Goal: Task Accomplishment & Management: Manage account settings

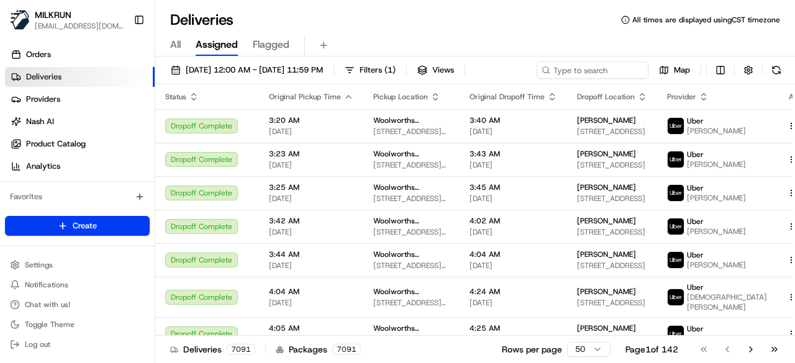
click at [571, 58] on div "21/08/2025 12:00 AM - 21/08/2025 11:59 PM Filters ( 1 ) Views Map Status Origin…" at bounding box center [475, 211] width 640 height 309
click at [571, 66] on div "21/08/2025 12:00 AM - 21/08/2025 11:59 PM Filters ( 1 ) Views Map" at bounding box center [475, 72] width 640 height 23
paste input "6e6beedc-c994-474a-9005-f91675bc010d"
type input "6e6beedc-c994-474a-9005-f91675bc010d"
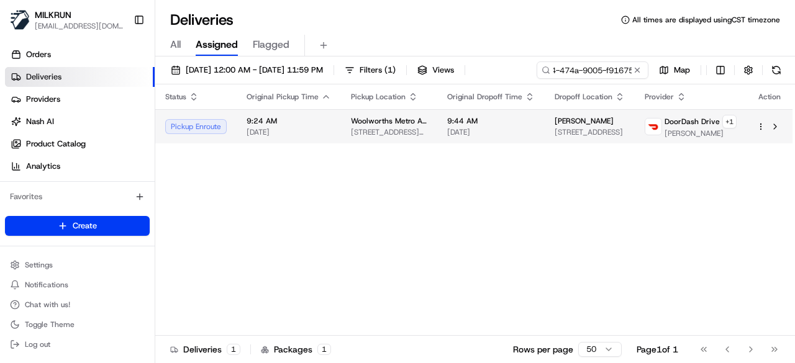
click at [461, 152] on div "Status Original Pickup Time Pickup Location Original Dropoff Time Dropoff Locat…" at bounding box center [473, 210] width 637 height 252
click at [491, 117] on span "9:44 AM" at bounding box center [491, 121] width 88 height 10
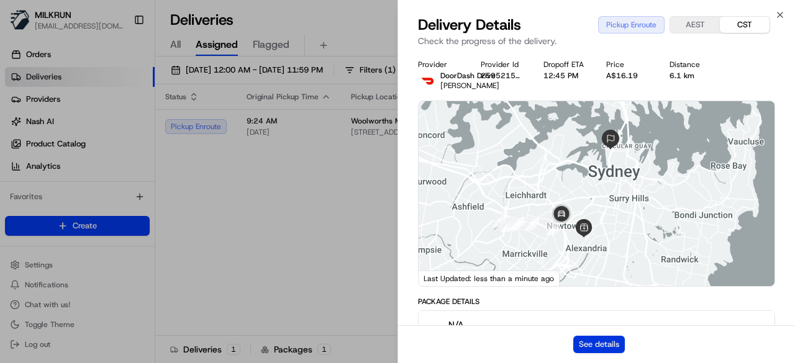
click at [600, 348] on button "See details" at bounding box center [599, 344] width 52 height 17
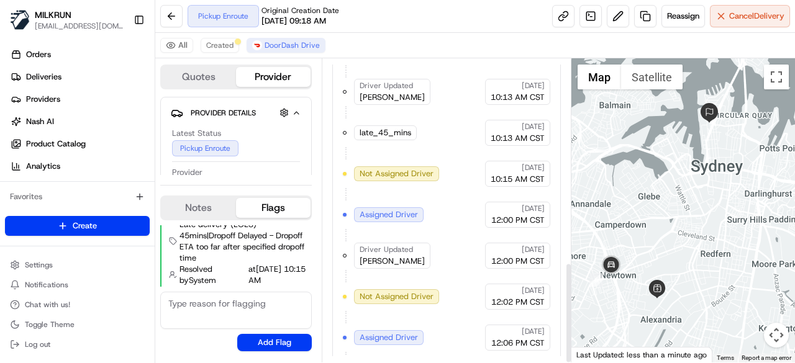
scroll to position [612, 0]
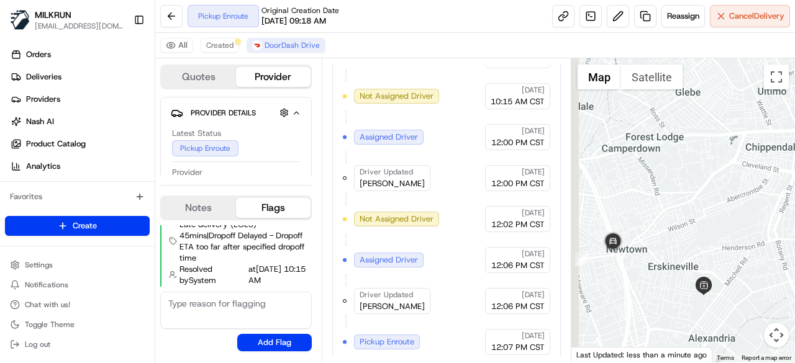
drag, startPoint x: 634, startPoint y: 289, endPoint x: 645, endPoint y: 286, distance: 10.8
click at [640, 289] on div at bounding box center [683, 210] width 224 height 304
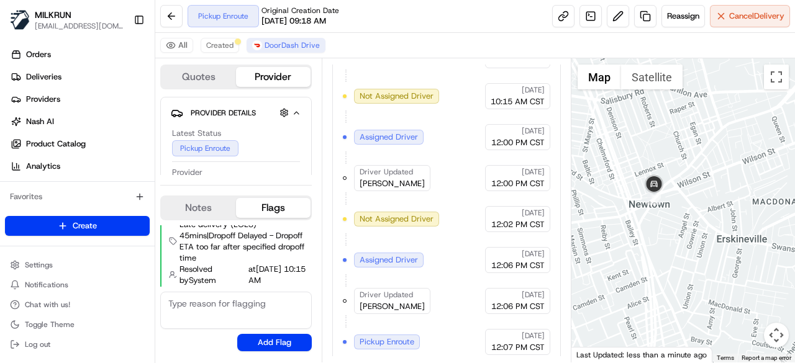
drag, startPoint x: 646, startPoint y: 242, endPoint x: 668, endPoint y: 230, distance: 24.4
click at [668, 230] on div at bounding box center [683, 210] width 224 height 304
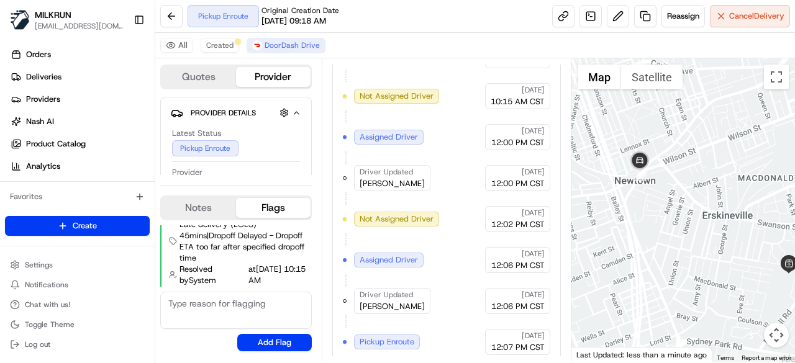
drag, startPoint x: 663, startPoint y: 240, endPoint x: 647, endPoint y: 215, distance: 30.2
click at [647, 215] on div at bounding box center [683, 210] width 224 height 304
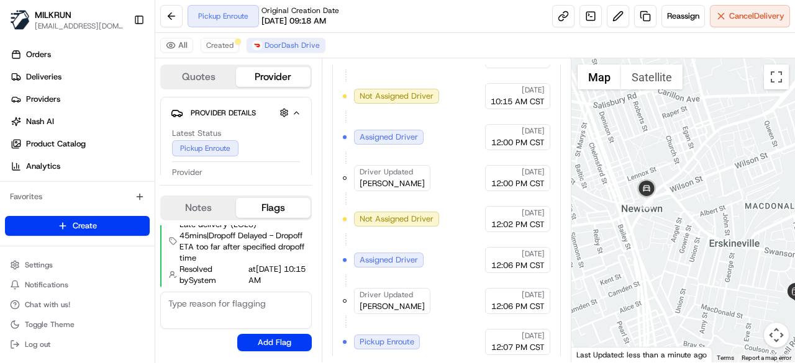
drag, startPoint x: 665, startPoint y: 221, endPoint x: 673, endPoint y: 252, distance: 32.1
click at [673, 252] on div at bounding box center [683, 210] width 224 height 304
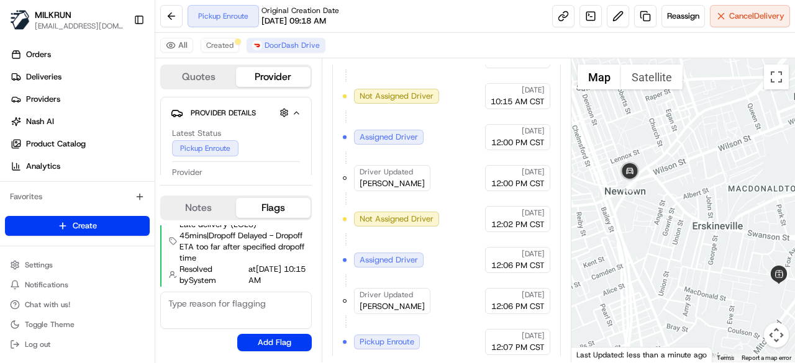
drag, startPoint x: 676, startPoint y: 226, endPoint x: 655, endPoint y: 205, distance: 29.9
click at [656, 206] on div at bounding box center [683, 210] width 224 height 304
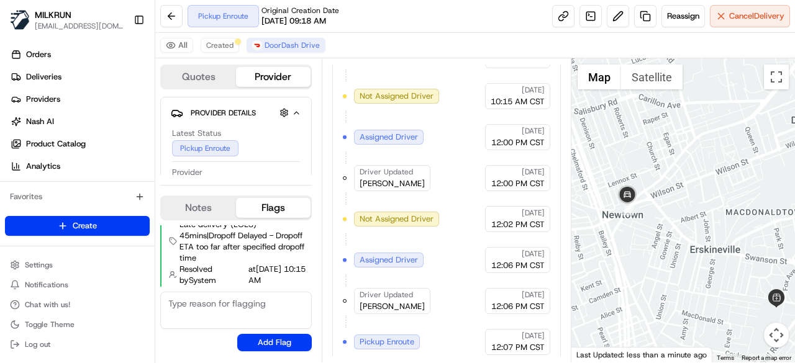
drag, startPoint x: 682, startPoint y: 232, endPoint x: 681, endPoint y: 259, distance: 27.4
click at [681, 259] on div at bounding box center [683, 210] width 224 height 304
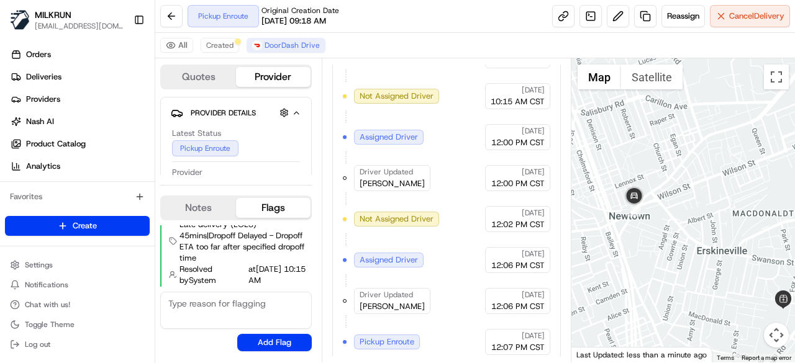
drag, startPoint x: 667, startPoint y: 230, endPoint x: 681, endPoint y: 232, distance: 13.8
click at [681, 232] on div at bounding box center [683, 210] width 224 height 304
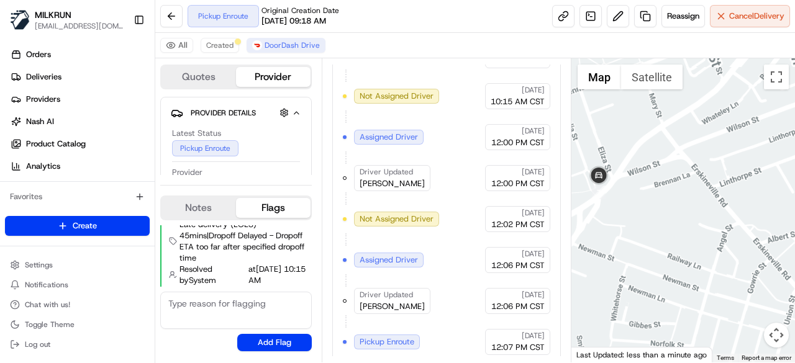
drag, startPoint x: 691, startPoint y: 247, endPoint x: 745, endPoint y: 280, distance: 63.1
click at [753, 281] on div at bounding box center [683, 210] width 224 height 304
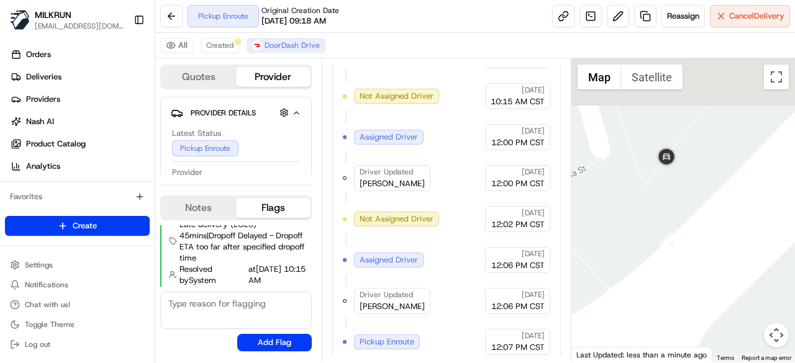
click at [726, 273] on div at bounding box center [683, 210] width 224 height 304
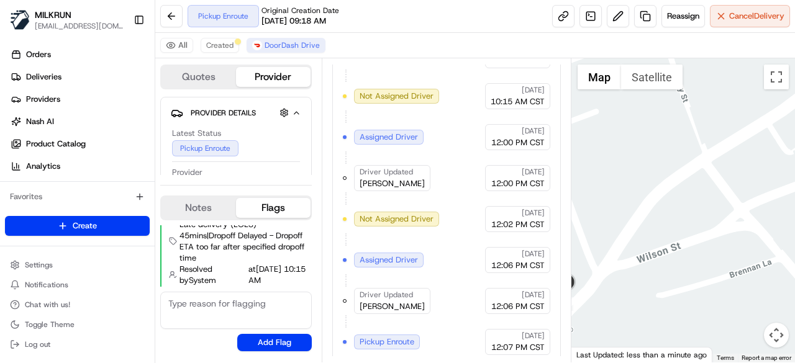
drag, startPoint x: 751, startPoint y: 232, endPoint x: 624, endPoint y: 297, distance: 143.3
click at [624, 297] on div at bounding box center [683, 210] width 224 height 304
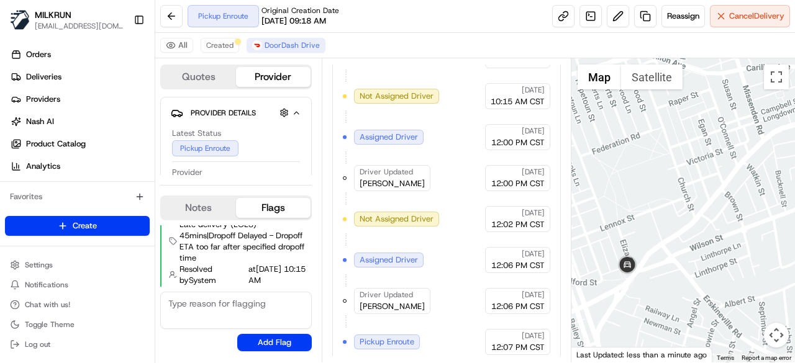
drag, startPoint x: 668, startPoint y: 306, endPoint x: 692, endPoint y: 151, distance: 156.5
click at [692, 152] on div at bounding box center [683, 210] width 224 height 304
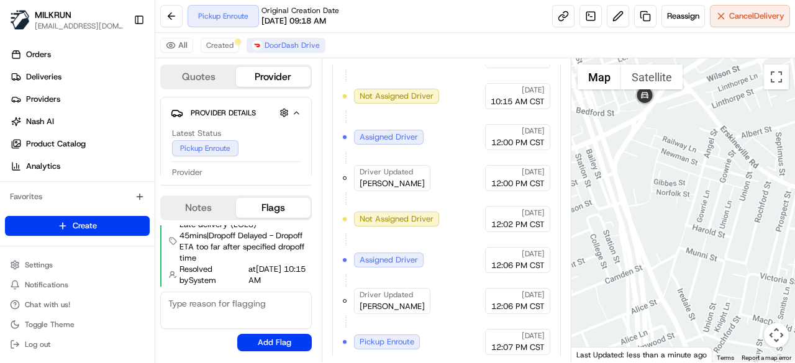
drag, startPoint x: 667, startPoint y: 270, endPoint x: 642, endPoint y: 115, distance: 157.3
click at [642, 115] on div at bounding box center [683, 210] width 224 height 304
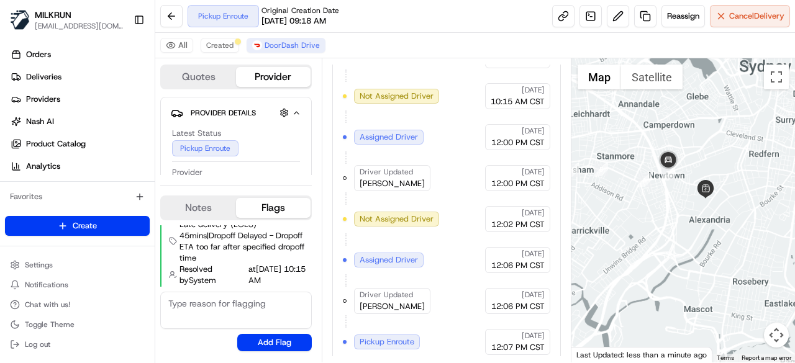
drag, startPoint x: 674, startPoint y: 196, endPoint x: 678, endPoint y: 276, distance: 80.2
click at [678, 276] on div at bounding box center [683, 210] width 224 height 304
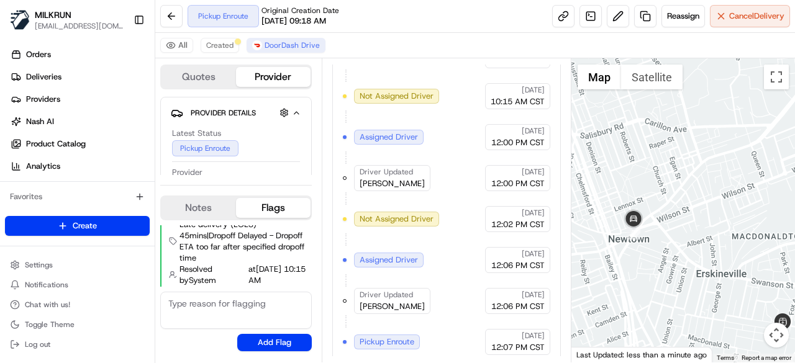
drag, startPoint x: 662, startPoint y: 275, endPoint x: 662, endPoint y: 238, distance: 37.3
click at [662, 238] on div at bounding box center [683, 210] width 224 height 304
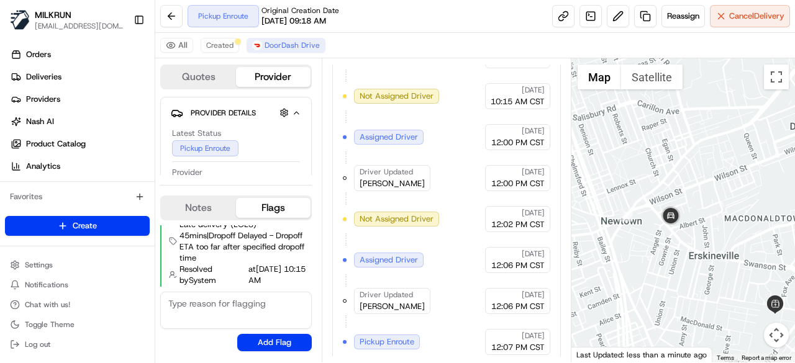
drag, startPoint x: 663, startPoint y: 248, endPoint x: 650, endPoint y: 219, distance: 32.0
click at [650, 219] on div at bounding box center [683, 210] width 224 height 304
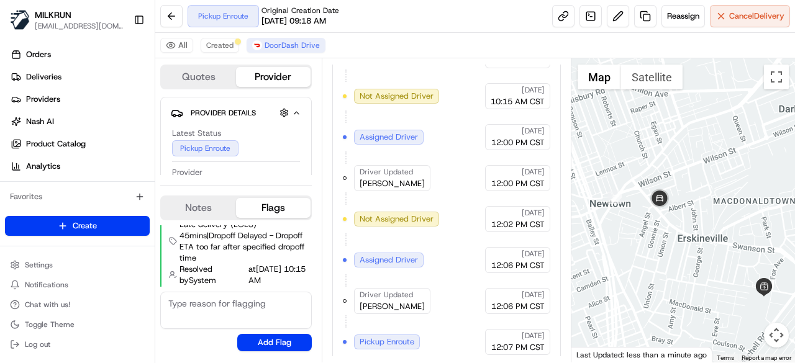
drag, startPoint x: 661, startPoint y: 235, endPoint x: 651, endPoint y: 223, distance: 15.4
click at [651, 223] on div at bounding box center [683, 210] width 224 height 304
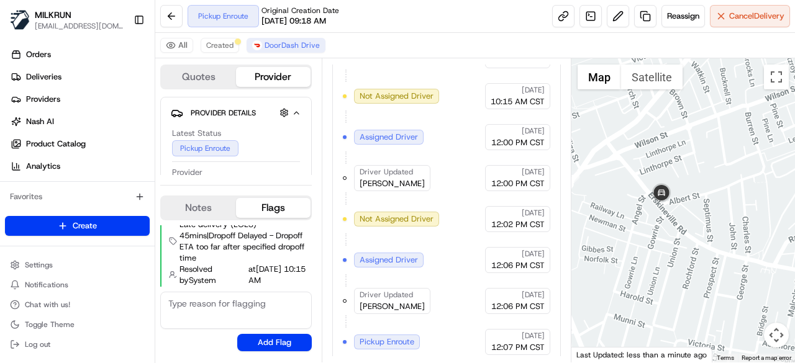
drag, startPoint x: 665, startPoint y: 250, endPoint x: 673, endPoint y: 264, distance: 16.1
click at [673, 264] on div at bounding box center [683, 210] width 224 height 304
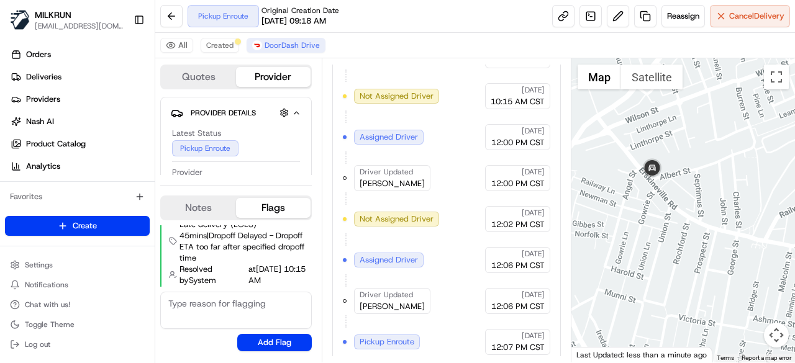
drag, startPoint x: 673, startPoint y: 264, endPoint x: 661, endPoint y: 237, distance: 29.0
click at [661, 237] on div at bounding box center [683, 210] width 224 height 304
drag, startPoint x: 665, startPoint y: 240, endPoint x: 645, endPoint y: 197, distance: 47.8
click at [645, 197] on div at bounding box center [683, 210] width 224 height 304
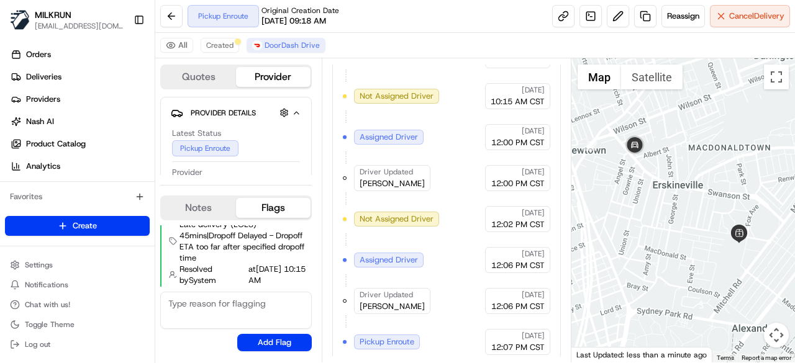
drag, startPoint x: 658, startPoint y: 222, endPoint x: 652, endPoint y: 211, distance: 12.5
click at [652, 211] on div at bounding box center [683, 210] width 224 height 304
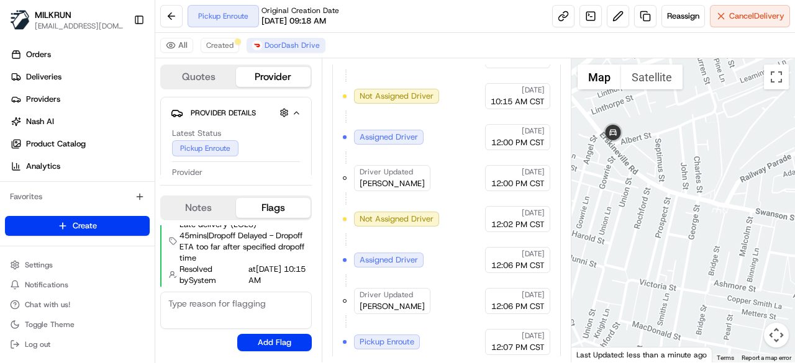
drag, startPoint x: 640, startPoint y: 227, endPoint x: 642, endPoint y: 248, distance: 21.2
click at [642, 248] on div at bounding box center [683, 210] width 224 height 304
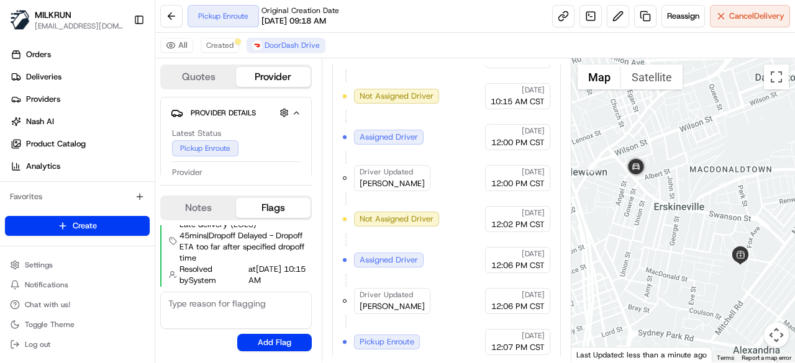
drag, startPoint x: 658, startPoint y: 238, endPoint x: 652, endPoint y: 215, distance: 23.8
click at [652, 215] on div at bounding box center [683, 210] width 224 height 304
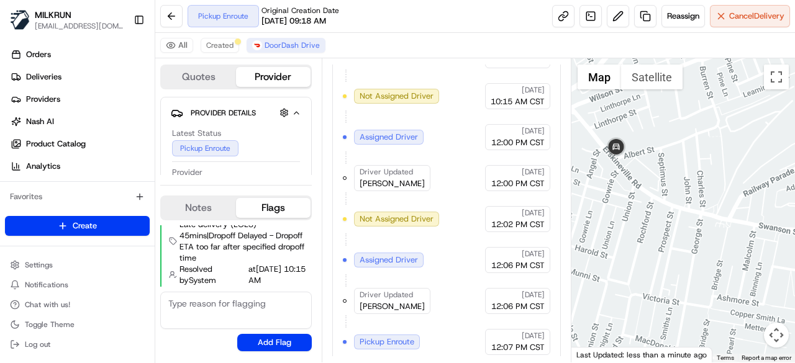
drag, startPoint x: 647, startPoint y: 189, endPoint x: 650, endPoint y: 240, distance: 51.0
click at [650, 240] on div at bounding box center [683, 210] width 224 height 304
click at [678, 15] on span "Reassign" at bounding box center [683, 16] width 32 height 11
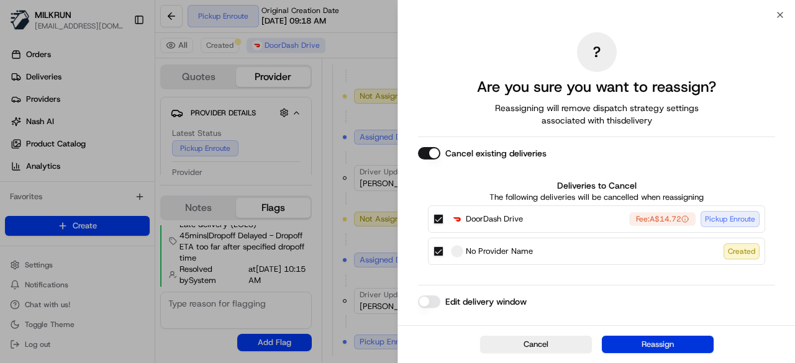
click at [697, 340] on button "Reassign" at bounding box center [658, 344] width 112 height 17
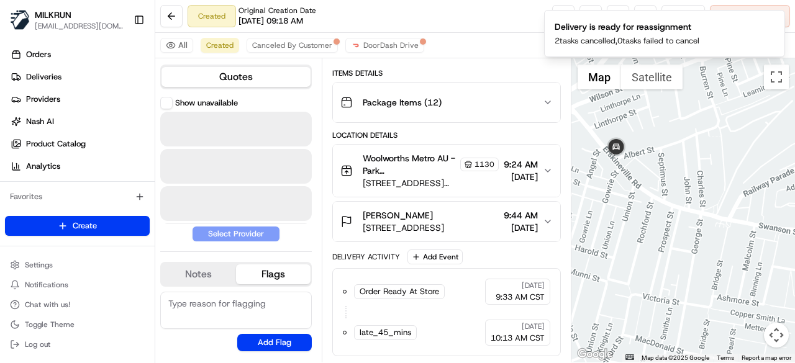
scroll to position [165, 0]
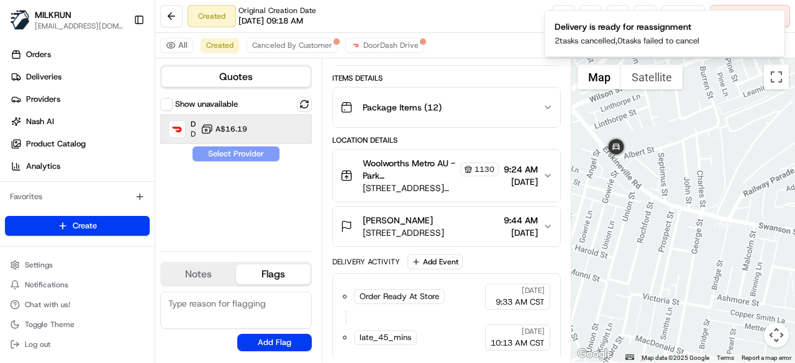
click at [279, 127] on div at bounding box center [281, 129] width 15 height 15
click at [262, 158] on button "Assign Provider" at bounding box center [236, 154] width 88 height 15
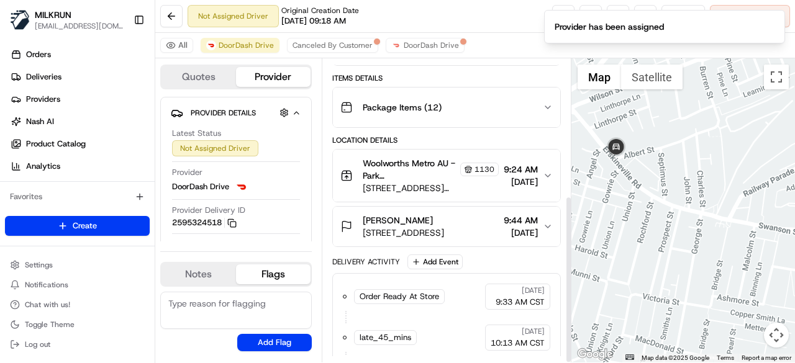
scroll to position [247, 0]
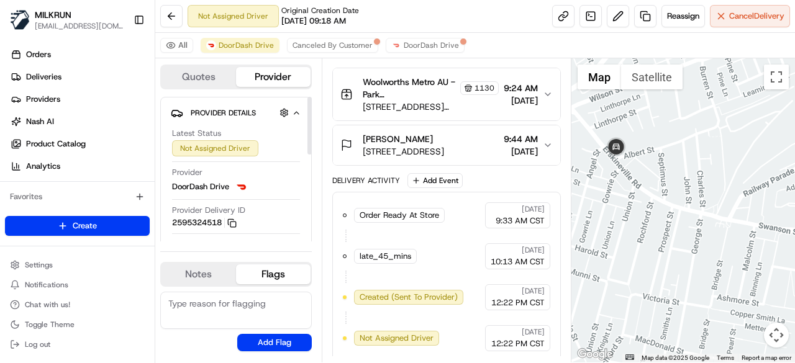
click at [86, 82] on link "Deliveries" at bounding box center [80, 77] width 150 height 20
